Goal: Navigation & Orientation: Go to known website

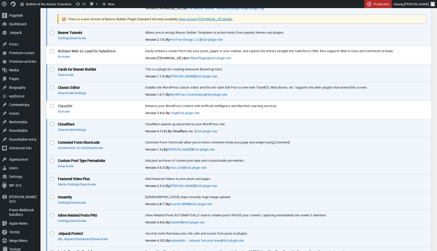
scroll to position [355, 0]
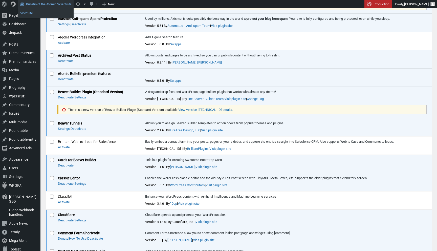
click at [50, 10] on link "Visit Site" at bounding box center [46, 13] width 56 height 7
